Goal: Entertainment & Leisure: Browse casually

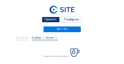
click at [57, 19] on div "Camera's" at bounding box center [51, 20] width 18 height 6
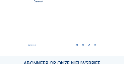
scroll to position [290, 0]
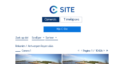
click at [56, 20] on div "Camera's" at bounding box center [51, 20] width 18 height 6
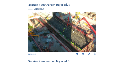
scroll to position [107, 0]
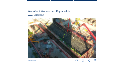
scroll to position [54, 0]
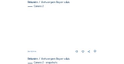
scroll to position [115, 0]
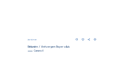
scroll to position [249, 0]
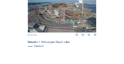
scroll to position [243, 0]
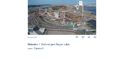
click at [59, 11] on img at bounding box center [62, 15] width 69 height 38
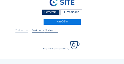
scroll to position [20, 0]
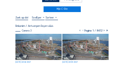
click at [49, 45] on img at bounding box center [38, 47] width 46 height 26
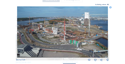
click at [110, 8] on icon at bounding box center [110, 7] width 2 height 2
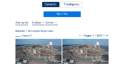
scroll to position [7, 0]
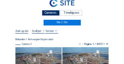
click at [51, 15] on div "Camera's" at bounding box center [51, 13] width 18 height 6
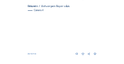
scroll to position [281, 0]
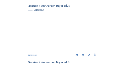
scroll to position [114, 0]
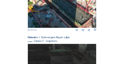
scroll to position [122, 0]
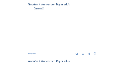
scroll to position [89, 0]
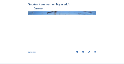
scroll to position [276, 0]
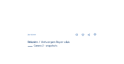
scroll to position [120, 0]
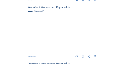
scroll to position [109, 0]
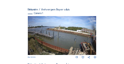
scroll to position [49, 0]
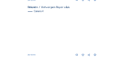
scroll to position [283, 0]
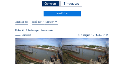
scroll to position [13, 0]
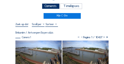
click at [46, 7] on div "Camera's" at bounding box center [51, 6] width 18 height 6
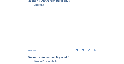
scroll to position [115, 0]
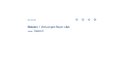
scroll to position [263, 0]
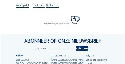
scroll to position [33, 0]
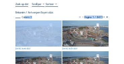
click at [38, 29] on img at bounding box center [38, 33] width 46 height 26
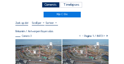
scroll to position [7, 0]
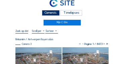
click at [40, 13] on div "Camera's Timelapses" at bounding box center [61, 12] width 93 height 5
click at [42, 13] on div "Camera's" at bounding box center [51, 13] width 18 height 6
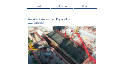
scroll to position [54, 0]
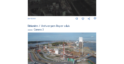
scroll to position [229, 0]
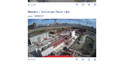
scroll to position [276, 0]
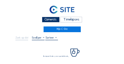
click at [46, 18] on div "Camera's" at bounding box center [51, 20] width 18 height 6
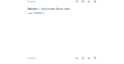
scroll to position [109, 0]
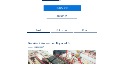
scroll to position [54, 0]
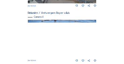
scroll to position [276, 0]
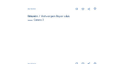
scroll to position [207, 0]
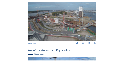
scroll to position [276, 0]
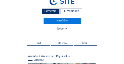
scroll to position [7, 0]
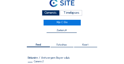
click at [52, 13] on div "Camera's" at bounding box center [51, 13] width 18 height 6
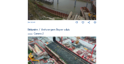
scroll to position [129, 0]
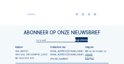
scroll to position [330, 0]
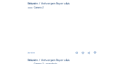
scroll to position [115, 0]
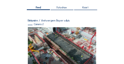
scroll to position [60, 0]
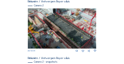
scroll to position [121, 0]
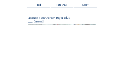
scroll to position [47, 0]
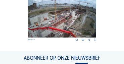
scroll to position [296, 0]
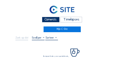
click at [50, 18] on div "Camera's" at bounding box center [51, 20] width 18 height 6
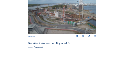
scroll to position [227, 0]
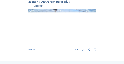
scroll to position [283, 0]
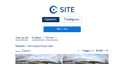
click at [46, 20] on div "Camera's" at bounding box center [51, 20] width 18 height 6
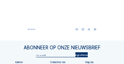
scroll to position [290, 0]
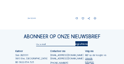
scroll to position [303, 0]
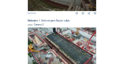
scroll to position [106, 0]
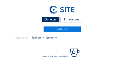
click at [48, 17] on div "Camera's" at bounding box center [51, 20] width 18 height 6
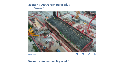
scroll to position [60, 0]
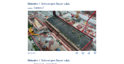
scroll to position [115, 0]
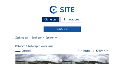
drag, startPoint x: 48, startPoint y: 18, endPoint x: 61, endPoint y: 31, distance: 18.0
click at [61, 31] on div "Camera's Timelapses Mijn C-Site" at bounding box center [61, 17] width 93 height 29
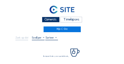
click at [52, 19] on div "Camera's" at bounding box center [51, 20] width 18 height 6
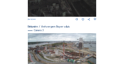
scroll to position [229, 0]
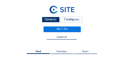
click at [45, 21] on div "Camera's" at bounding box center [51, 20] width 18 height 6
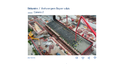
scroll to position [54, 0]
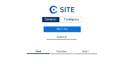
click at [48, 21] on div "Camera's" at bounding box center [51, 20] width 18 height 6
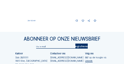
scroll to position [334, 0]
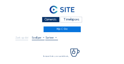
click at [47, 17] on div "Camera's" at bounding box center [51, 20] width 18 height 6
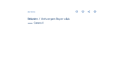
scroll to position [283, 0]
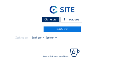
click at [55, 22] on div "Camera's" at bounding box center [51, 20] width 18 height 6
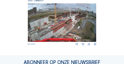
scroll to position [284, 0]
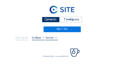
click at [49, 20] on div "Camera's" at bounding box center [51, 20] width 18 height 6
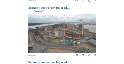
scroll to position [223, 0]
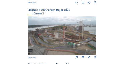
click at [77, 37] on img at bounding box center [62, 35] width 69 height 38
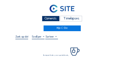
scroll to position [33, 0]
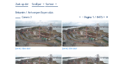
click at [43, 26] on img at bounding box center [38, 33] width 46 height 26
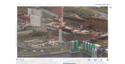
drag, startPoint x: 54, startPoint y: 32, endPoint x: 70, endPoint y: 34, distance: 16.1
click at [70, 34] on img at bounding box center [62, 31] width 91 height 51
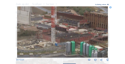
click at [76, 37] on img at bounding box center [62, 31] width 91 height 51
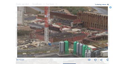
drag, startPoint x: 77, startPoint y: 37, endPoint x: 71, endPoint y: 36, distance: 6.7
click at [71, 36] on img at bounding box center [62, 31] width 91 height 51
click at [109, 7] on icon at bounding box center [110, 7] width 2 height 2
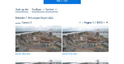
scroll to position [20, 0]
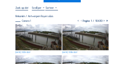
scroll to position [7, 0]
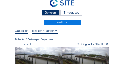
drag, startPoint x: 43, startPoint y: 14, endPoint x: 38, endPoint y: 15, distance: 4.8
click at [43, 14] on div "Camera's" at bounding box center [51, 13] width 18 height 6
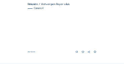
scroll to position [276, 0]
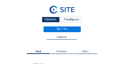
click at [58, 21] on div "Camera's" at bounding box center [51, 20] width 18 height 6
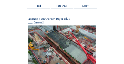
scroll to position [60, 0]
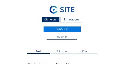
click at [49, 22] on div "Camera's" at bounding box center [51, 20] width 18 height 6
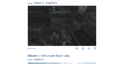
scroll to position [216, 0]
